Goal: Check status: Check status

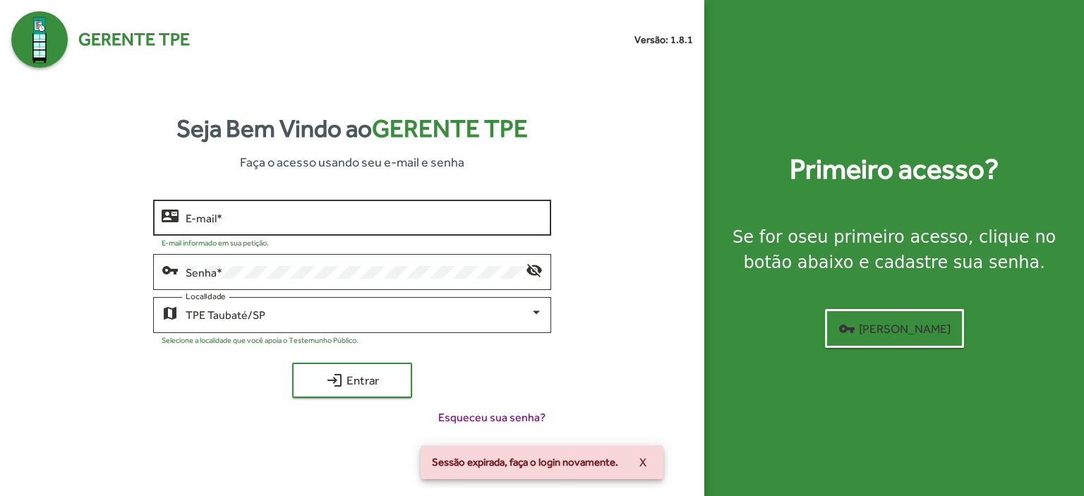
click at [229, 205] on div "E-mail *" at bounding box center [364, 216] width 357 height 39
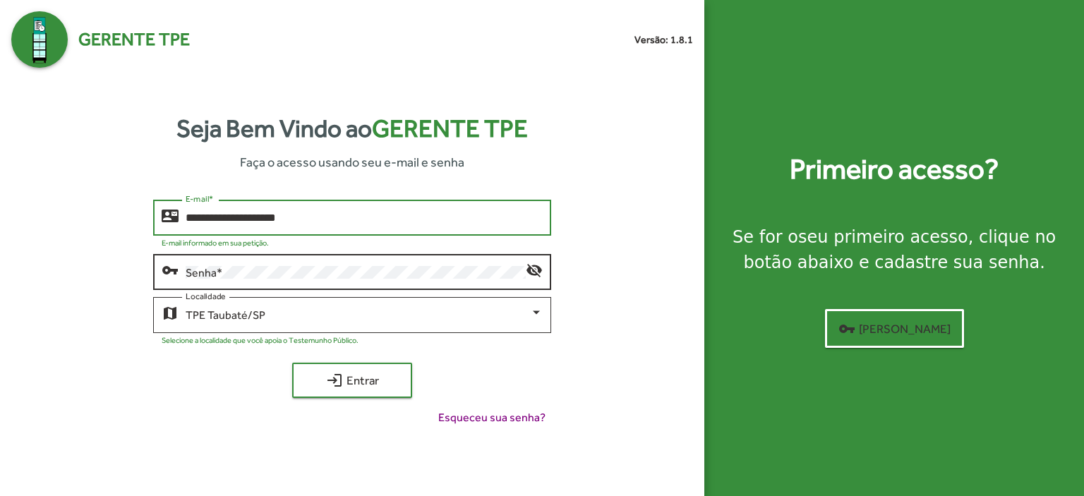
type input "**********"
click at [201, 280] on div "Senha *" at bounding box center [356, 270] width 340 height 39
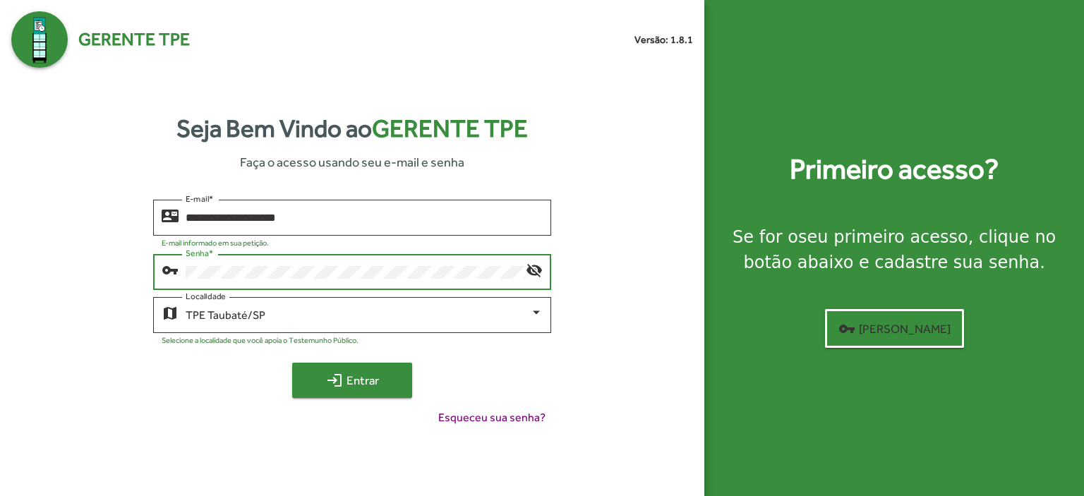
click at [359, 382] on span "login Entrar" at bounding box center [352, 380] width 95 height 25
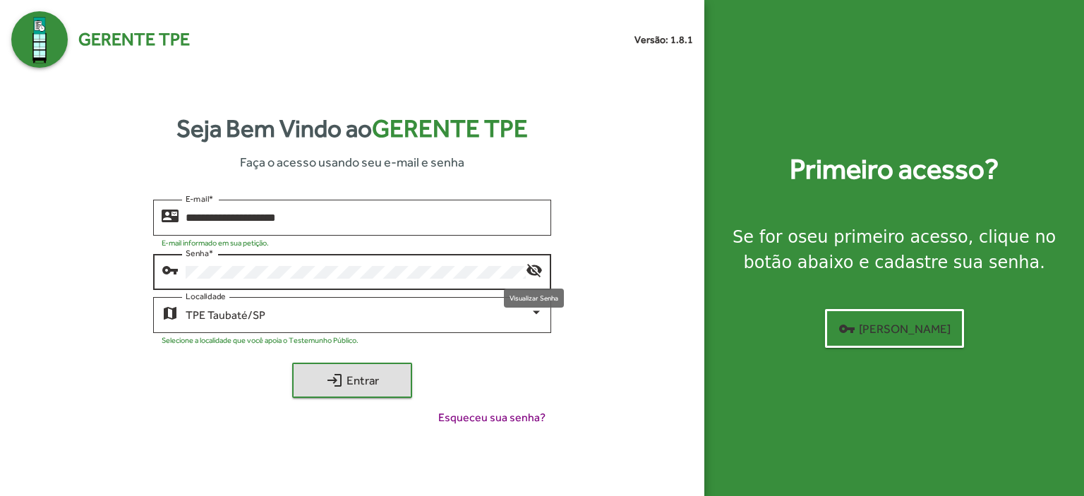
click at [534, 266] on mat-icon "visibility_off" at bounding box center [534, 269] width 17 height 17
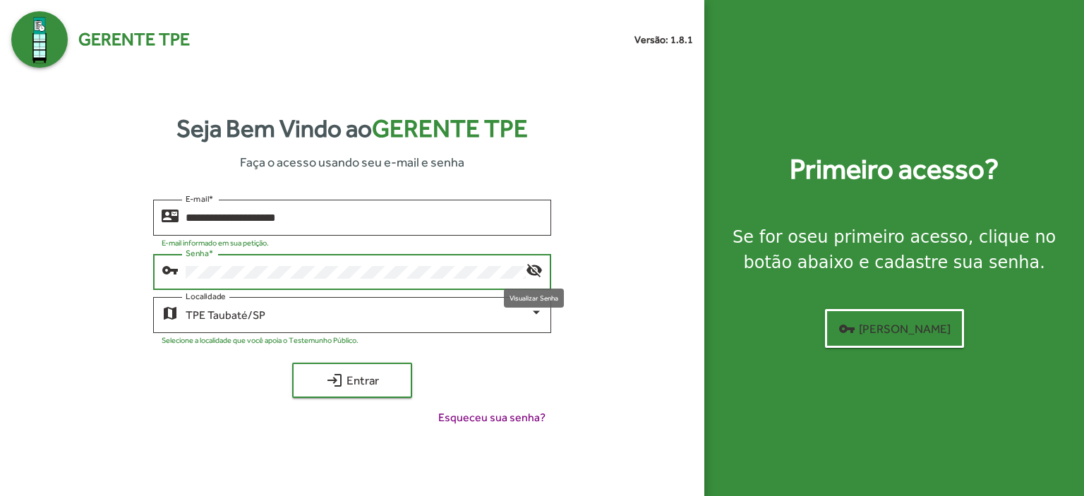
click at [534, 266] on mat-icon "visibility_off" at bounding box center [534, 269] width 17 height 17
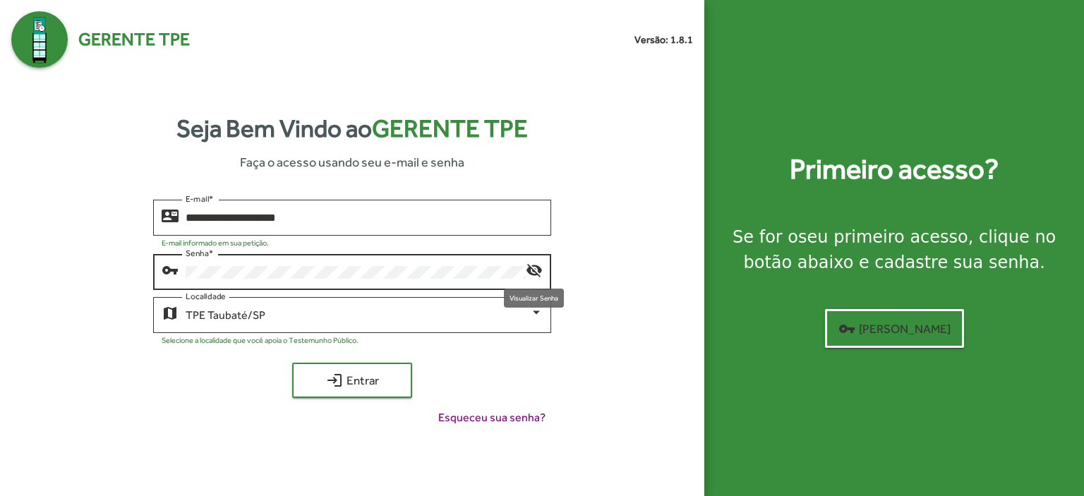
click at [534, 266] on mat-icon "visibility_off" at bounding box center [534, 269] width 17 height 17
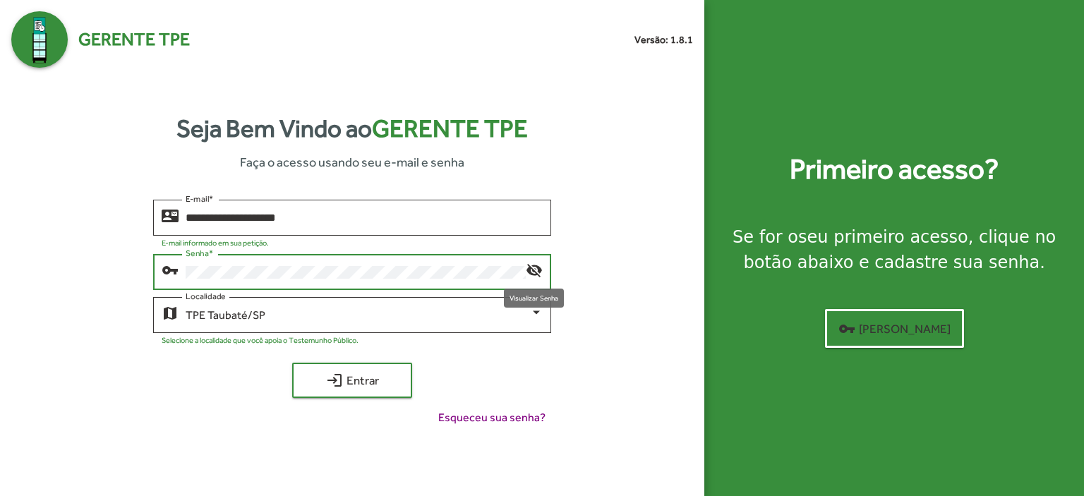
click at [534, 266] on mat-icon "visibility_off" at bounding box center [534, 269] width 17 height 17
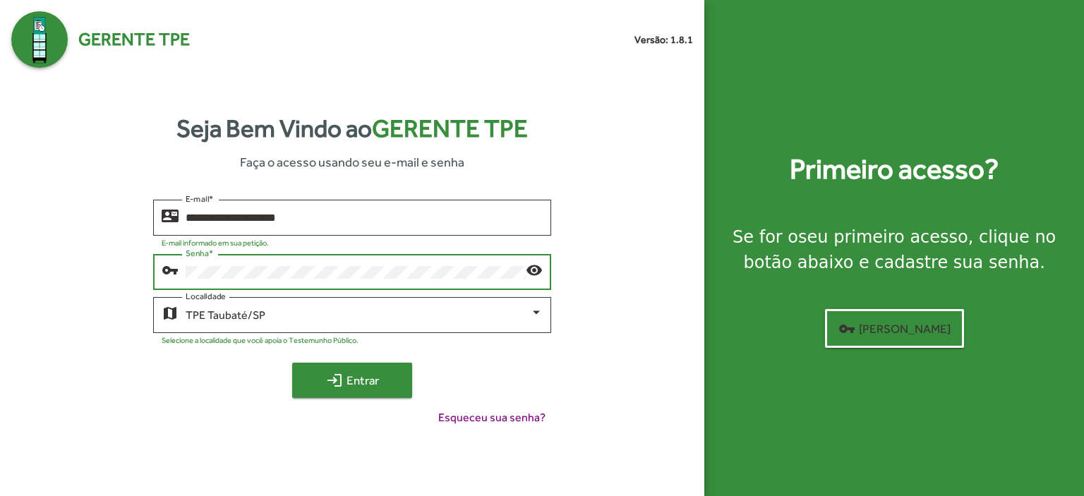
click at [386, 388] on span "login Entrar" at bounding box center [352, 380] width 95 height 25
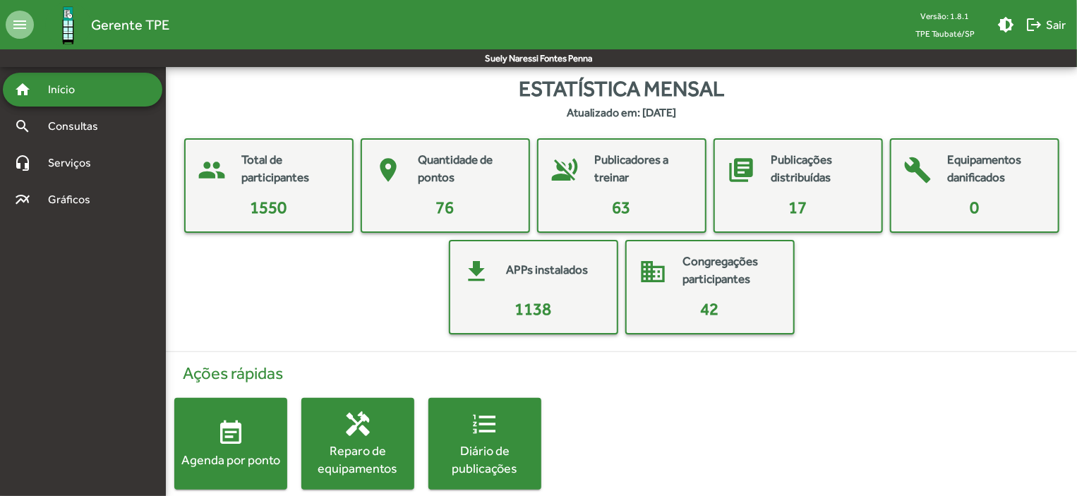
click at [215, 443] on span "event_note Agenda por ponto" at bounding box center [230, 443] width 113 height 49
click at [215, 443] on html "menu Gerente TPE Versão: 1.8.1 TPE Taubaté/SP brightness_medium logout Sair Sue…" at bounding box center [538, 259] width 1077 height 518
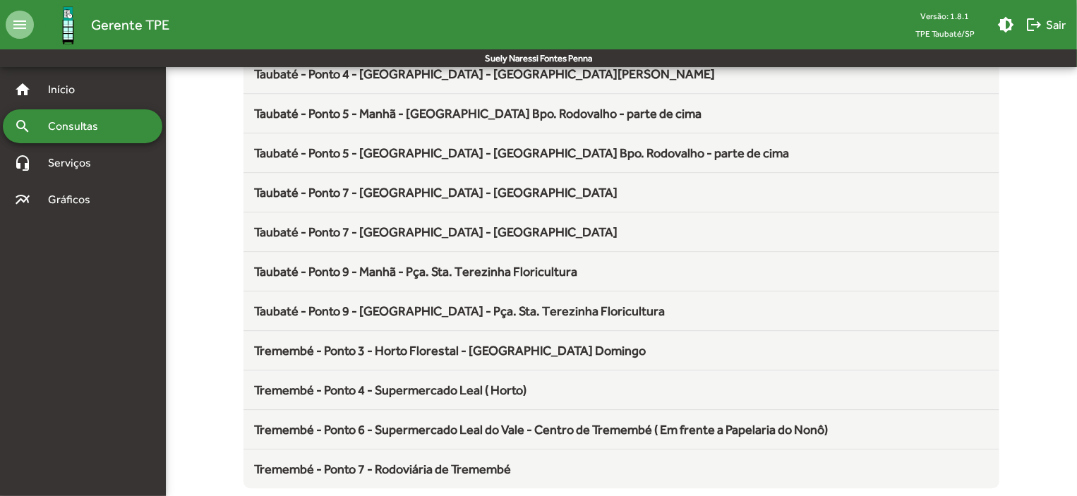
scroll to position [1861, 0]
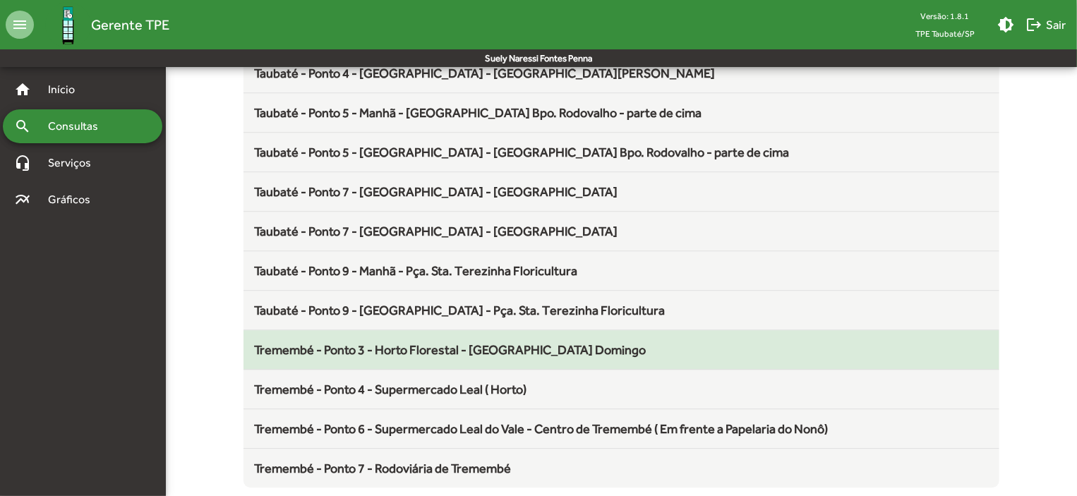
click at [444, 344] on span "Tremembé - Ponto 3 - Horto Florestal - [GEOGRAPHIC_DATA] Domingo" at bounding box center [451, 349] width 392 height 15
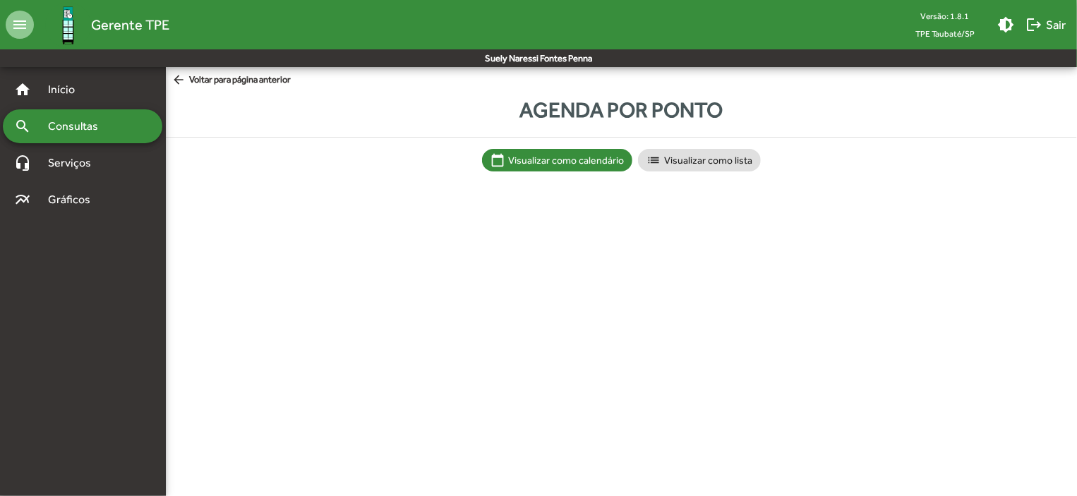
click at [444, 200] on html "menu Gerente TPE Versão: 1.8.1 TPE Taubaté/SP brightness_medium logout Sair Sue…" at bounding box center [538, 100] width 1077 height 200
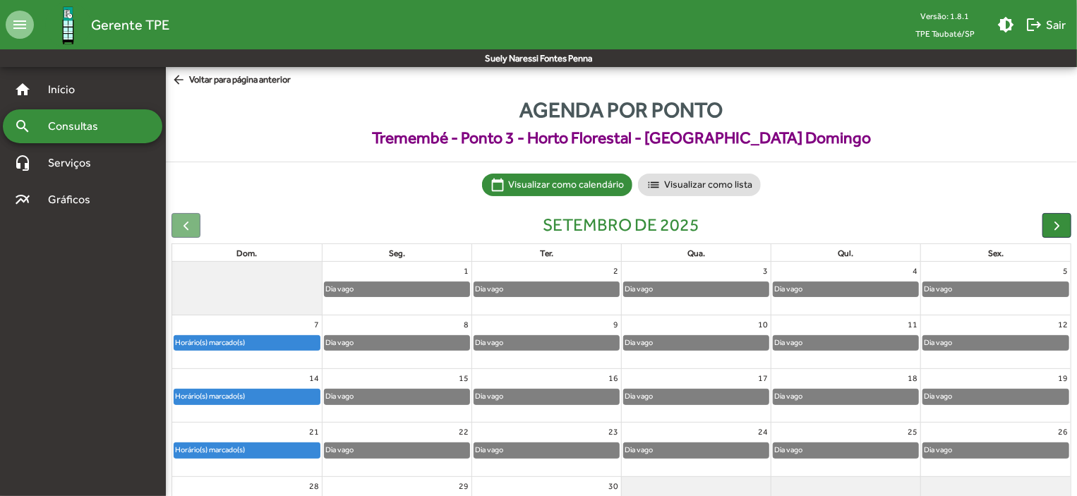
click at [274, 402] on div "Horário(s) marcado(s)" at bounding box center [246, 397] width 145 height 14
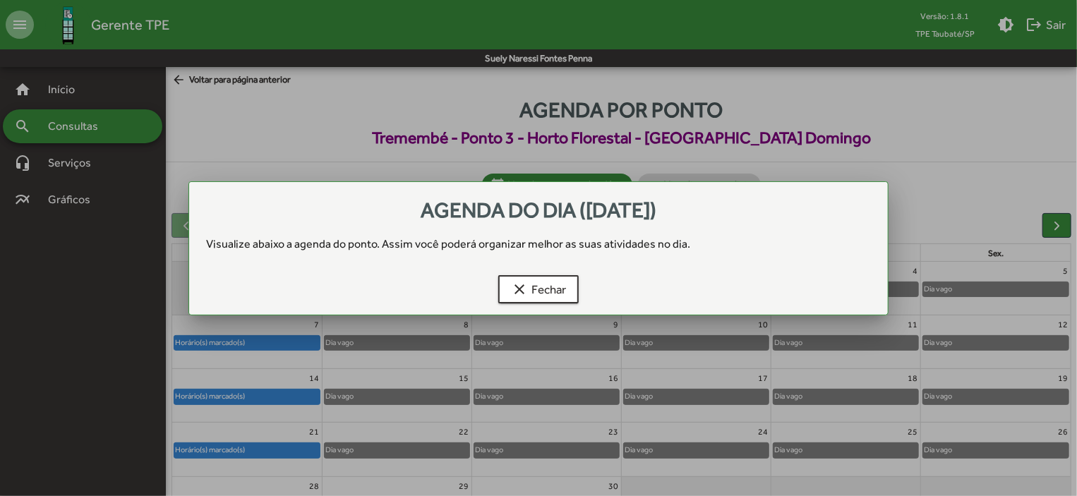
click at [274, 402] on div at bounding box center [538, 248] width 1077 height 496
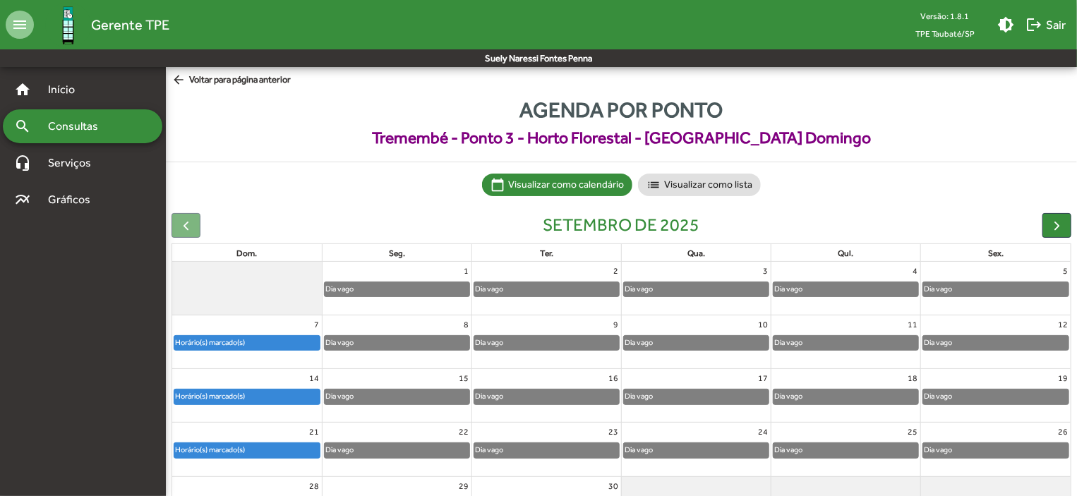
click at [278, 393] on div "Horário(s) marcado(s)" at bounding box center [246, 397] width 145 height 14
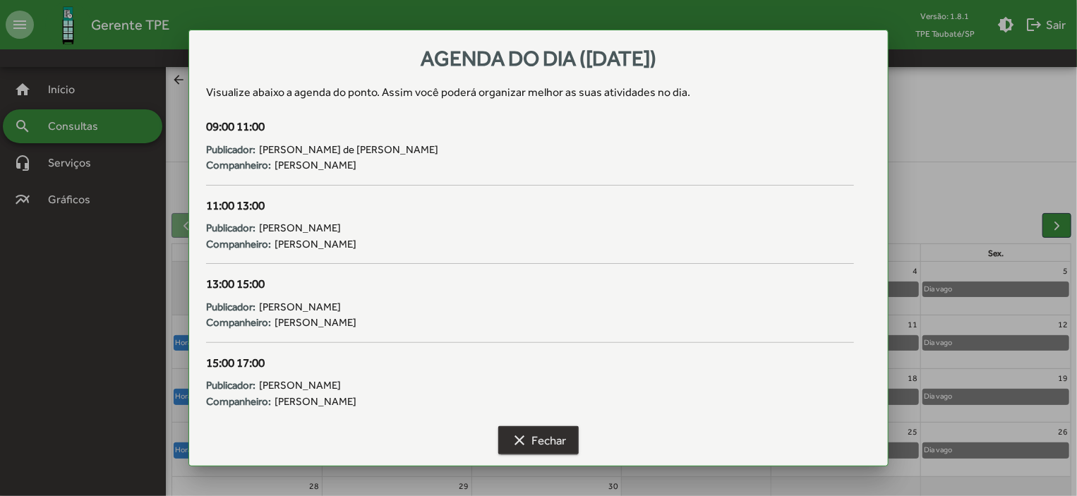
click at [537, 448] on span "clear Fechar" at bounding box center [538, 440] width 55 height 25
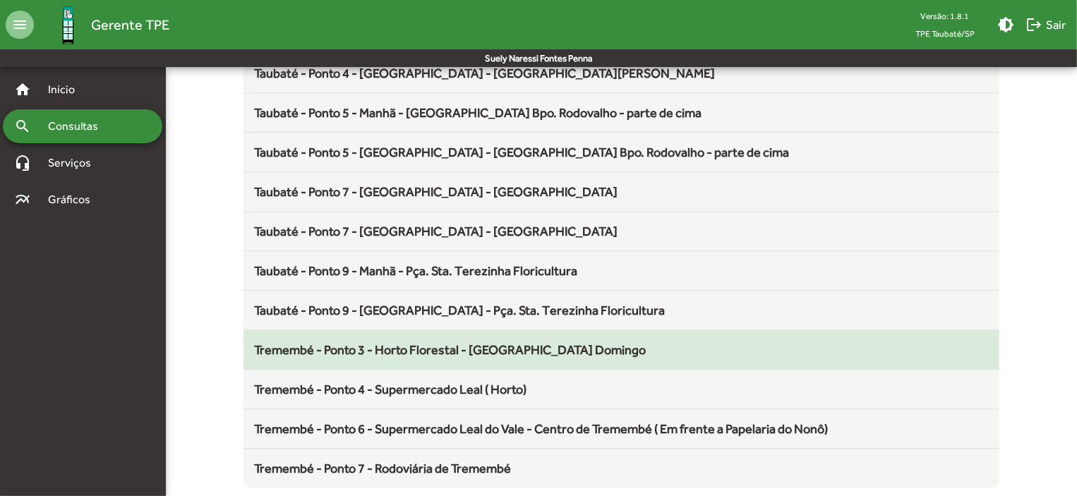
scroll to position [1861, 0]
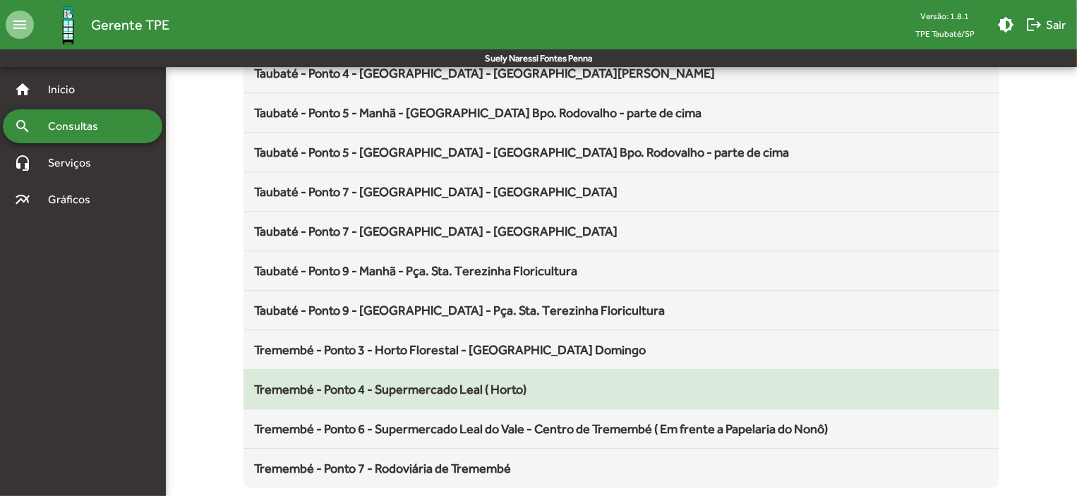
click at [445, 382] on span "Tremembé - Ponto 4 - Supermercado Leal ( Horto)" at bounding box center [391, 389] width 273 height 15
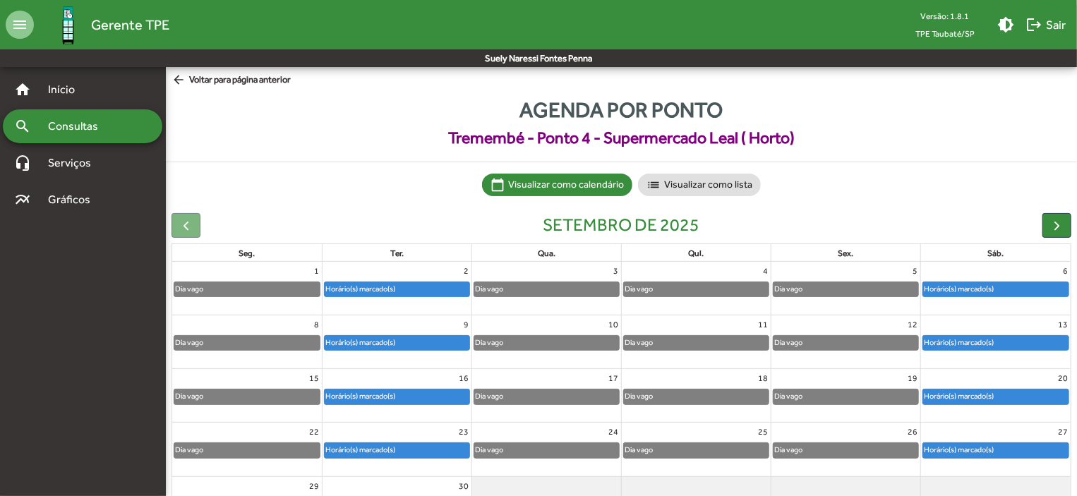
click at [1022, 340] on div "Horário(s) marcado(s)" at bounding box center [995, 343] width 145 height 14
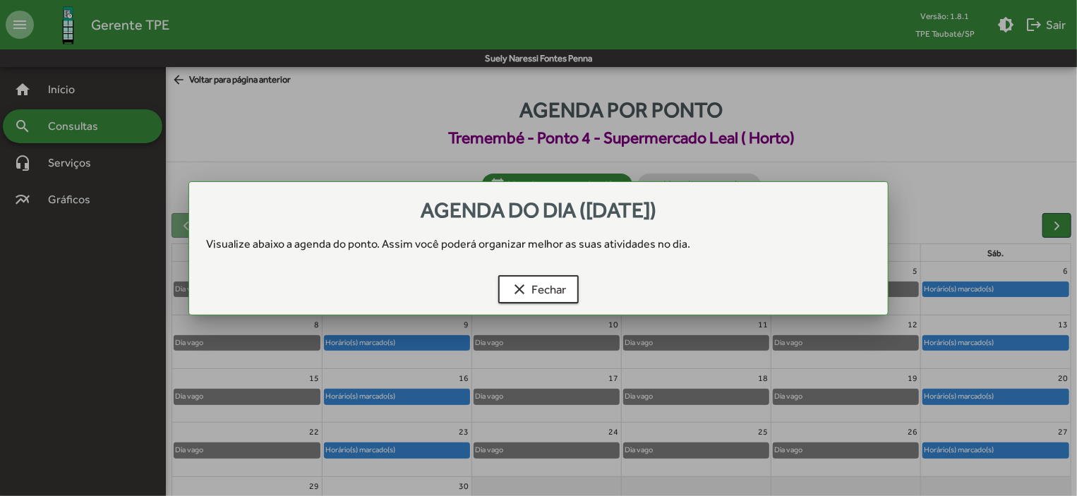
click at [1022, 340] on div at bounding box center [538, 248] width 1077 height 496
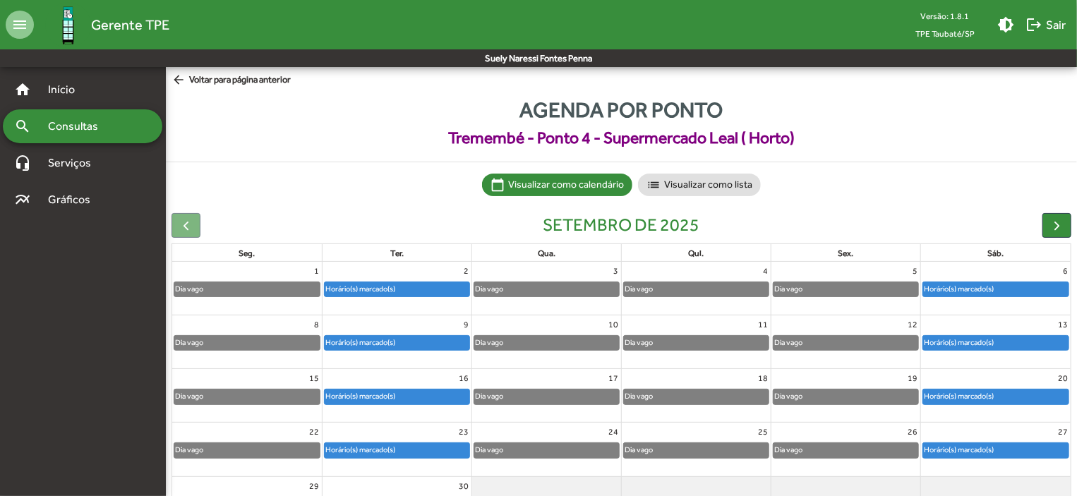
click at [1022, 340] on div "Horário(s) marcado(s)" at bounding box center [995, 343] width 145 height 14
